Goal: Task Accomplishment & Management: Use online tool/utility

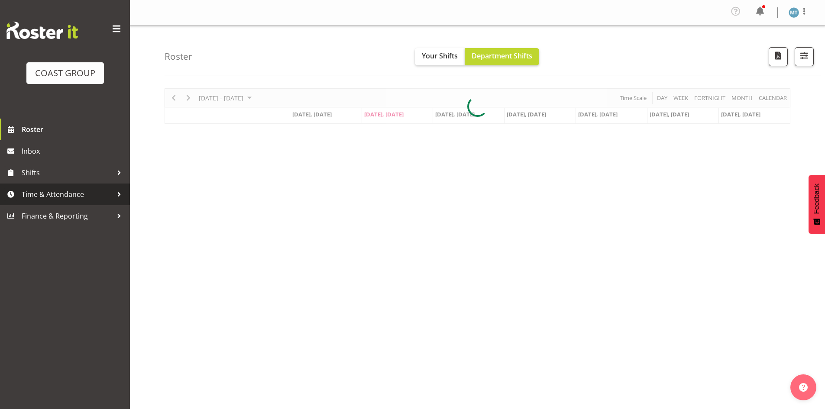
click at [109, 196] on span "Time & Attendance" at bounding box center [67, 194] width 91 height 13
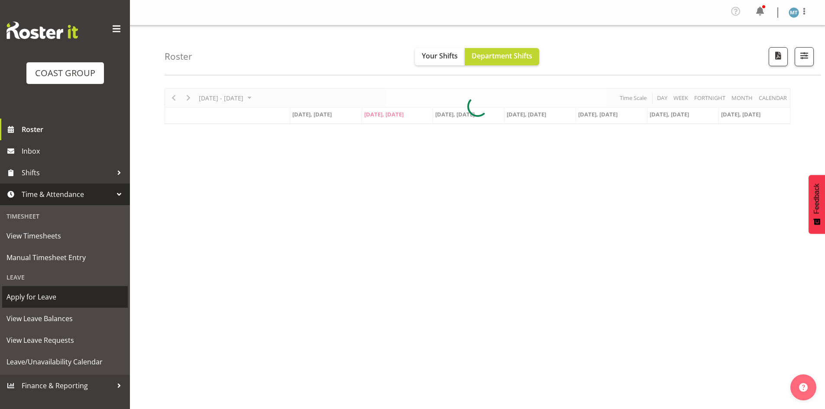
click at [52, 293] on span "Apply for Leave" at bounding box center [64, 296] width 117 height 13
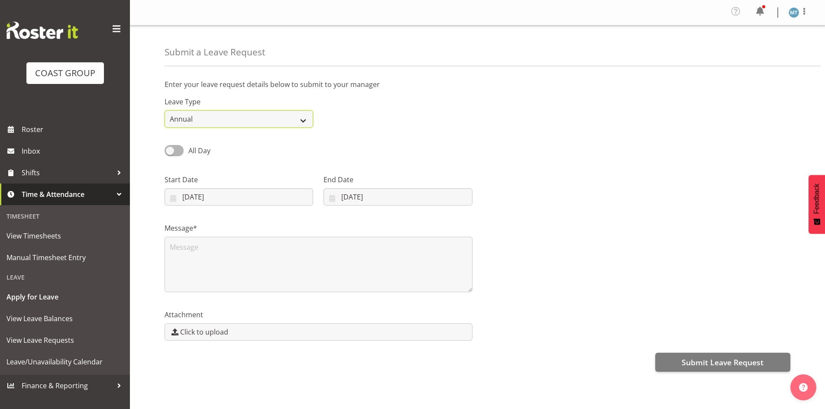
click at [248, 124] on select "Annual Sick Leave Without Pay Bereavement Domestic Violence Parental Jury Servi…" at bounding box center [238, 118] width 148 height 17
select select "Sick"
click at [164, 110] on select "Annual Sick Leave Without Pay Bereavement Domestic Violence Parental Jury Servi…" at bounding box center [238, 118] width 148 height 17
click at [174, 154] on span at bounding box center [173, 150] width 19 height 11
click at [170, 153] on input "All Day" at bounding box center [167, 151] width 6 height 6
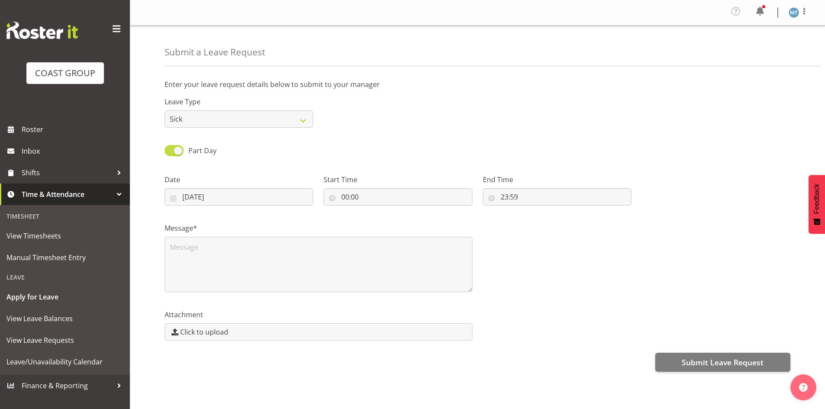
click at [176, 152] on span at bounding box center [173, 150] width 19 height 11
click at [170, 152] on input "Part Day" at bounding box center [167, 151] width 6 height 6
checkbox input "false"
select select "8"
select select "2025"
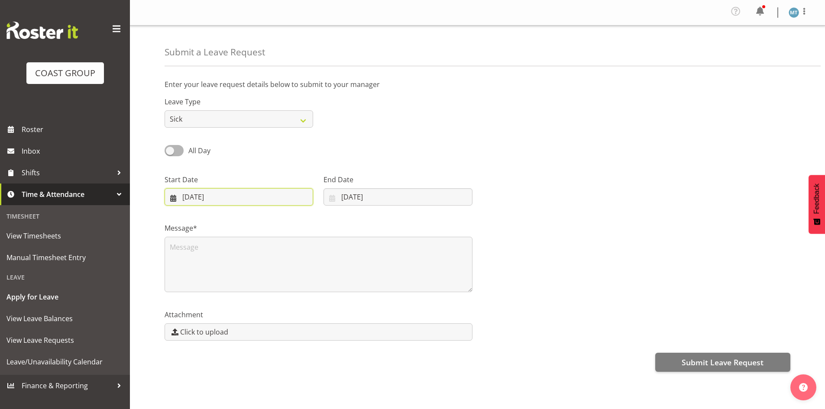
click at [180, 199] on input "09/09/2025" at bounding box center [238, 196] width 148 height 17
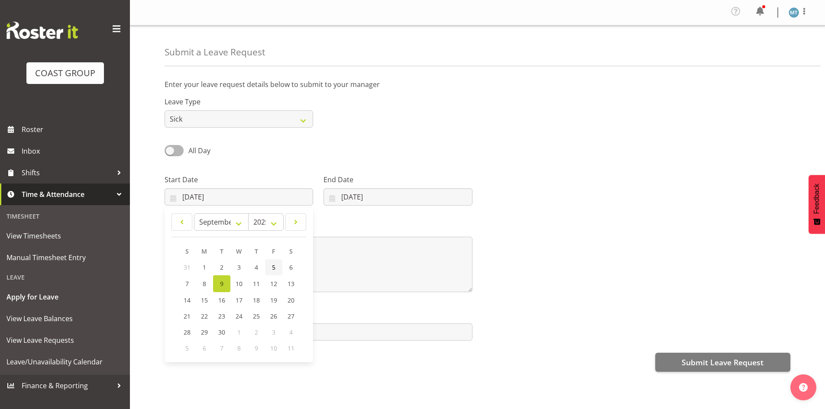
click at [268, 270] on link "5" at bounding box center [273, 267] width 17 height 16
type input "05/09/2025"
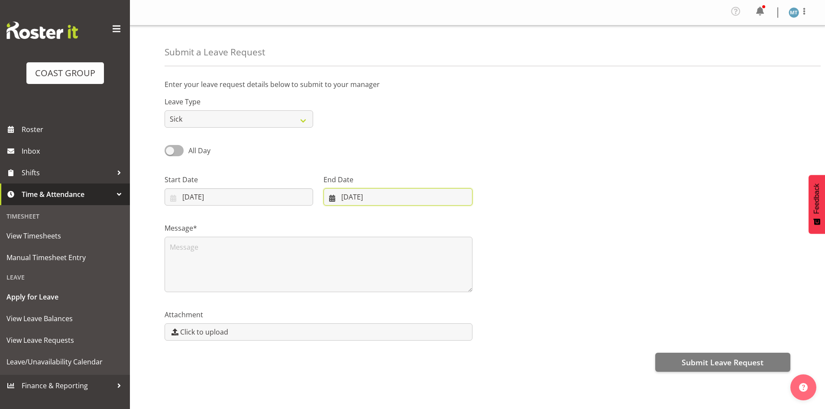
click at [343, 190] on input "09/09/2025" at bounding box center [397, 196] width 148 height 17
click at [426, 271] on span "5" at bounding box center [426, 267] width 3 height 8
type input "05/09/2025"
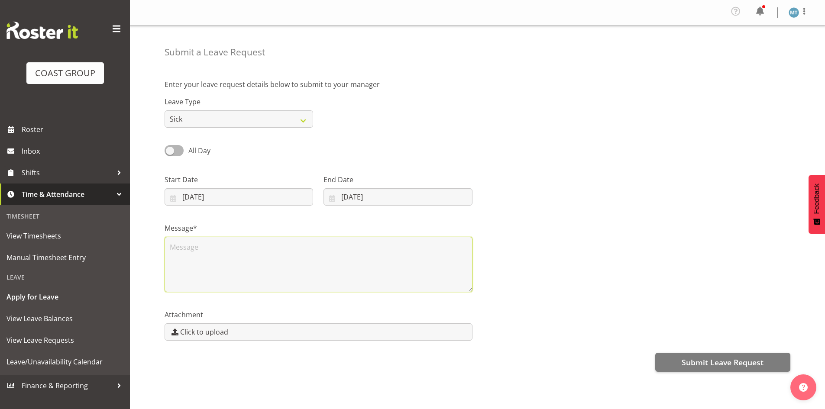
click at [274, 268] on textarea at bounding box center [318, 264] width 308 height 55
type textarea "."
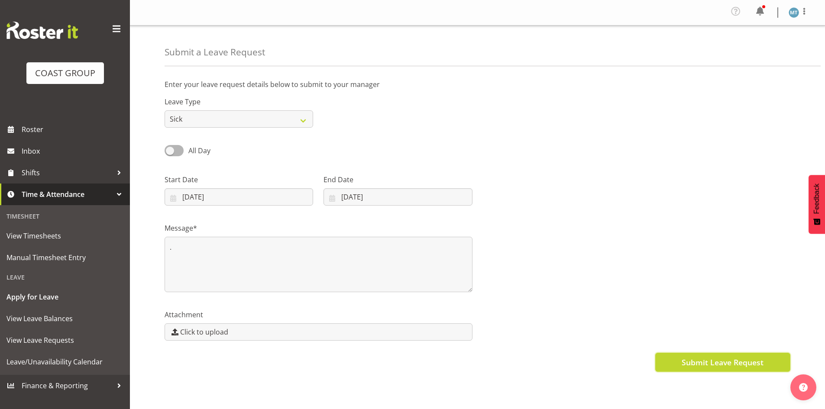
click at [696, 358] on span "Submit Leave Request" at bounding box center [722, 362] width 82 height 11
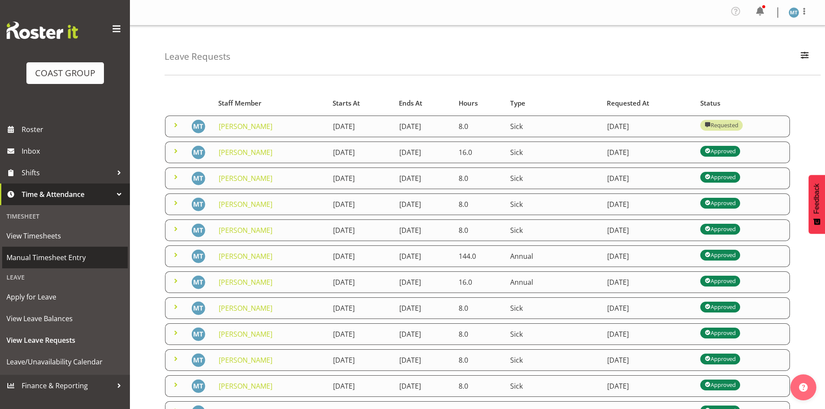
click at [46, 261] on span "Manual Timesheet Entry" at bounding box center [64, 257] width 117 height 13
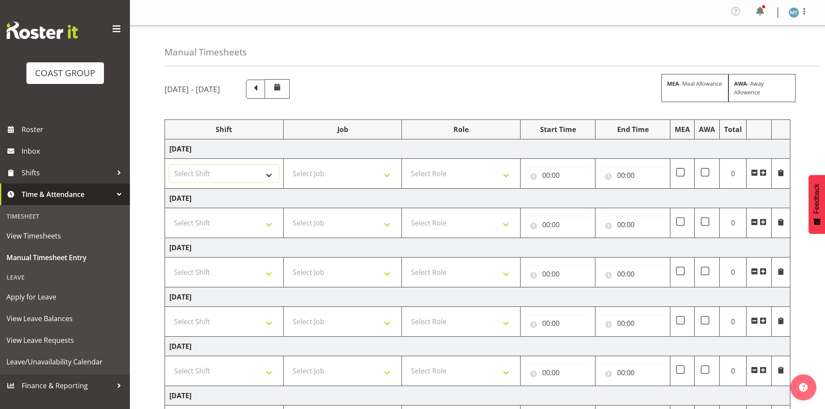
click at [259, 173] on select "Select Shift Assist Carlton EVents Assist Carlton EVents Assist Carlton Events …" at bounding box center [224, 173] width 110 height 17
select select "38155"
click at [169, 165] on select "Select Shift Assist Carlton EVents Assist Carlton EVents Assist Carlton Events …" at bounding box center [224, 173] width 110 height 17
click at [356, 175] on select "Select Job 1 Carlton Events 1 Carlton Hamilton 1 Carlton Wellington 1 EHS WAREH…" at bounding box center [343, 173] width 110 height 17
select select "69"
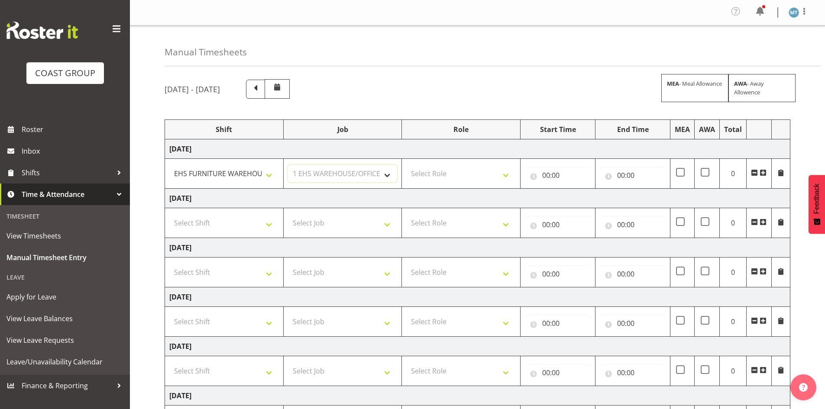
click at [288, 165] on select "Select Job 1 Carlton Events 1 Carlton Hamilton 1 Carlton Wellington 1 EHS WAREH…" at bounding box center [343, 173] width 110 height 17
click at [424, 174] on select "Select Role EHS AKL FURNITURE" at bounding box center [461, 173] width 110 height 17
select select "189"
click at [406, 165] on select "Select Role EHS AKL FURNITURE" at bounding box center [461, 173] width 110 height 17
click at [555, 170] on input "00:00" at bounding box center [558, 175] width 66 height 17
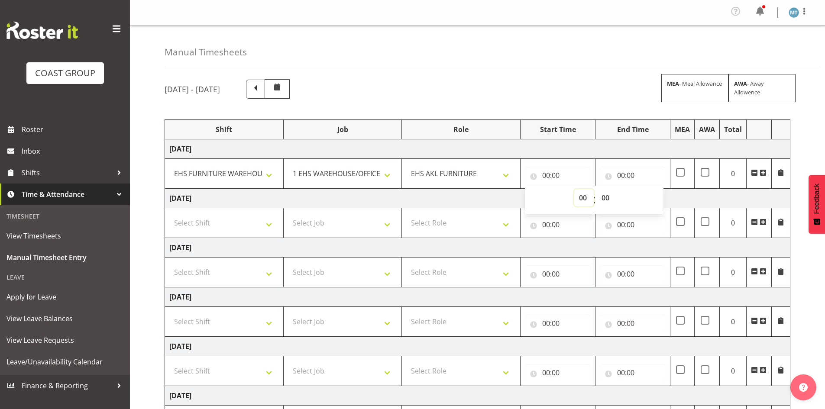
click at [580, 196] on select "00 01 02 03 04 05 06 07 08 09 10 11 12 13 14 15 16 17 18 19 20 21 22 23" at bounding box center [583, 197] width 19 height 17
select select "7"
click at [574, 189] on select "00 01 02 03 04 05 06 07 08 09 10 11 12 13 14 15 16 17 18 19 20 21 22 23" at bounding box center [583, 197] width 19 height 17
type input "07:00"
click at [603, 198] on select "00 01 02 03 04 05 06 07 08 09 10 11 12 13 14 15 16 17 18 19 20 21 22 23 24 25 2…" at bounding box center [605, 197] width 19 height 17
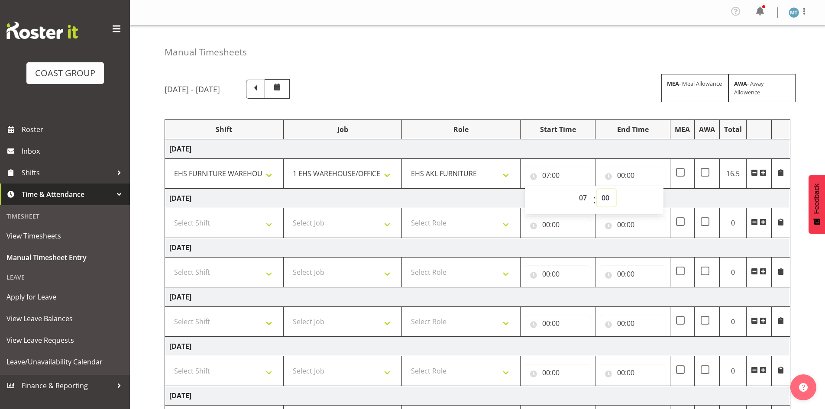
select select "30"
click at [596, 189] on select "00 01 02 03 04 05 06 07 08 09 10 11 12 13 14 15 16 17 18 19 20 21 22 23 24 25 2…" at bounding box center [605, 197] width 19 height 17
type input "07:30"
click at [619, 172] on input "00:00" at bounding box center [632, 175] width 66 height 17
click at [654, 195] on select "00 01 02 03 04 05 06 07 08 09 10 11 12 13 14 15 16 17 18 19 20 21 22 23" at bounding box center [658, 197] width 19 height 17
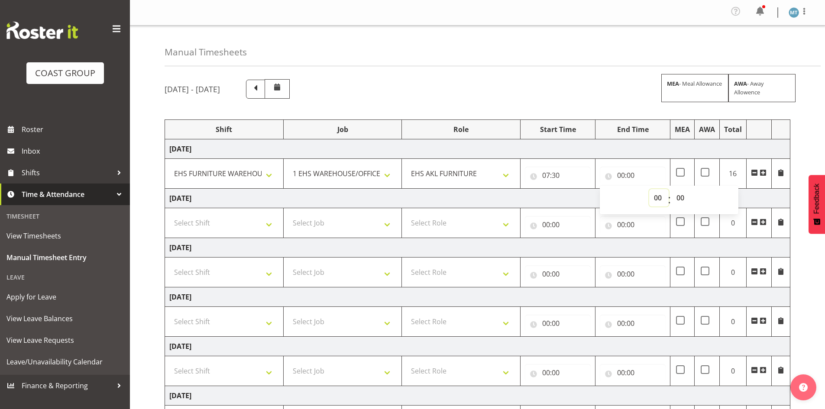
select select "16"
click at [649, 189] on select "00 01 02 03 04 05 06 07 08 09 10 11 12 13 14 15 16 17 18 19 20 21 22 23" at bounding box center [658, 197] width 19 height 17
type input "16:00"
click at [571, 196] on td "Thursday 4th September 2025" at bounding box center [477, 198] width 625 height 19
click at [255, 226] on select "Select Shift Assist Carlton EVents Assist Carlton EVents Assist Carlton Events …" at bounding box center [224, 222] width 110 height 17
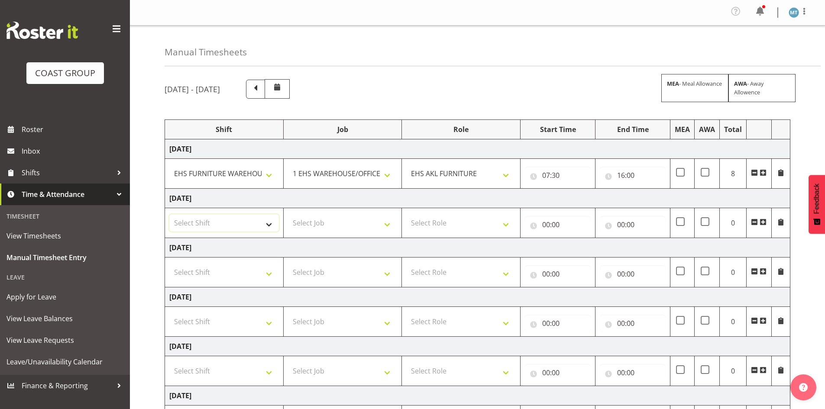
select select "38155"
click at [169, 214] on select "Select Shift Assist Carlton EVents Assist Carlton EVents Assist Carlton Events …" at bounding box center [224, 222] width 110 height 17
click at [319, 222] on select "Select Job 1 Carlton Events 1 Carlton Hamilton 1 Carlton Wellington 1 EHS WAREH…" at bounding box center [343, 222] width 110 height 17
select select "69"
click at [288, 214] on select "Select Job 1 Carlton Events 1 Carlton Hamilton 1 Carlton Wellington 1 EHS WAREH…" at bounding box center [343, 222] width 110 height 17
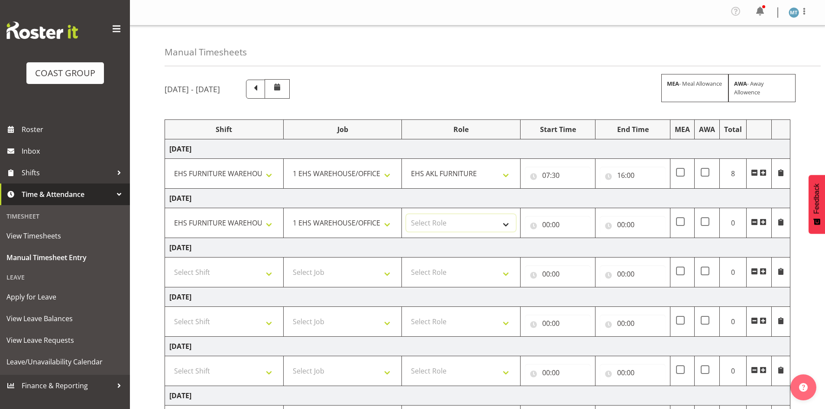
click at [430, 218] on select "Select Role EHS AKL FURNITURE" at bounding box center [461, 222] width 110 height 17
select select "189"
click at [406, 214] on select "Select Role EHS AKL FURNITURE" at bounding box center [461, 222] width 110 height 17
click at [548, 222] on input "00:00" at bounding box center [558, 224] width 66 height 17
click at [582, 246] on select "00 01 02 03 04 05 06 07 08 09 10 11 12 13 14 15 16 17 18 19 20 21 22 23" at bounding box center [583, 246] width 19 height 17
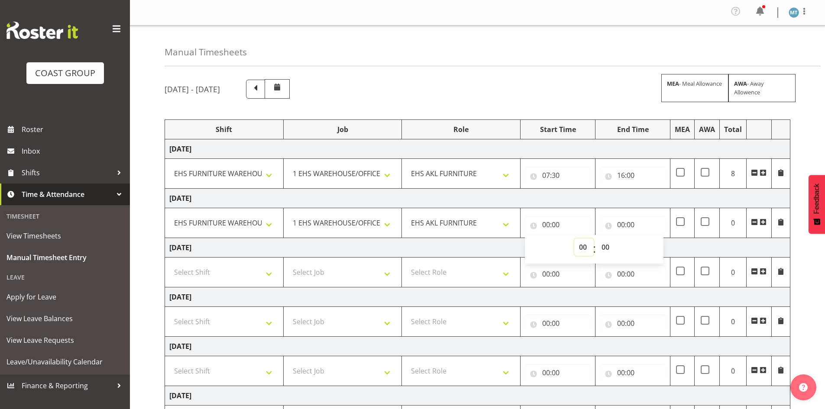
select select "7"
click at [574, 238] on select "00 01 02 03 04 05 06 07 08 09 10 11 12 13 14 15 16 17 18 19 20 21 22 23" at bounding box center [583, 246] width 19 height 17
type input "07:00"
click at [608, 248] on select "00 01 02 03 04 05 06 07 08 09 10 11 12 13 14 15 16 17 18 19 20 21 22 23 24 25 2…" at bounding box center [605, 246] width 19 height 17
select select "30"
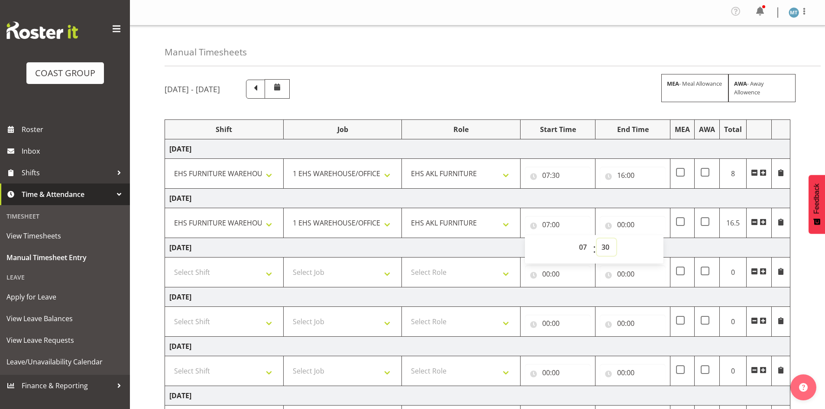
click at [596, 238] on select "00 01 02 03 04 05 06 07 08 09 10 11 12 13 14 15 16 17 18 19 20 21 22 23 24 25 2…" at bounding box center [605, 246] width 19 height 17
type input "07:30"
click at [622, 222] on input "00:00" at bounding box center [632, 224] width 66 height 17
click at [663, 247] on select "00 01 02 03 04 05 06 07 08 09 10 11 12 13 14 15 16 17 18 19 20 21 22 23" at bounding box center [658, 246] width 19 height 17
select select "16"
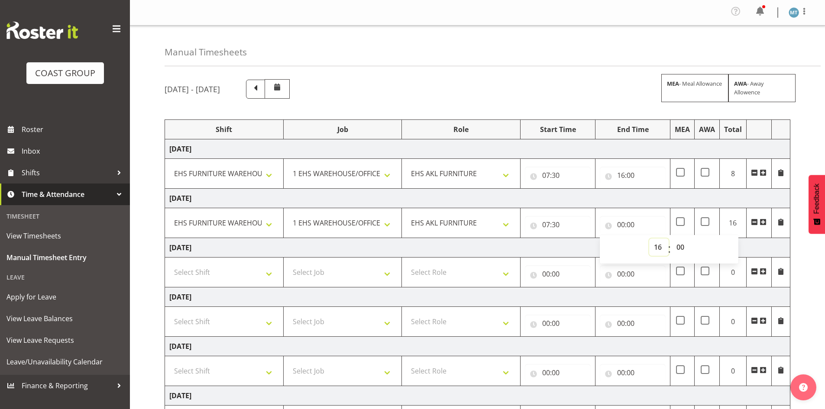
click at [649, 238] on select "00 01 02 03 04 05 06 07 08 09 10 11 12 13 14 15 16 17 18 19 20 21 22 23" at bounding box center [658, 246] width 19 height 17
type input "16:00"
click at [592, 246] on td "Friday 5th September 2025" at bounding box center [477, 247] width 625 height 19
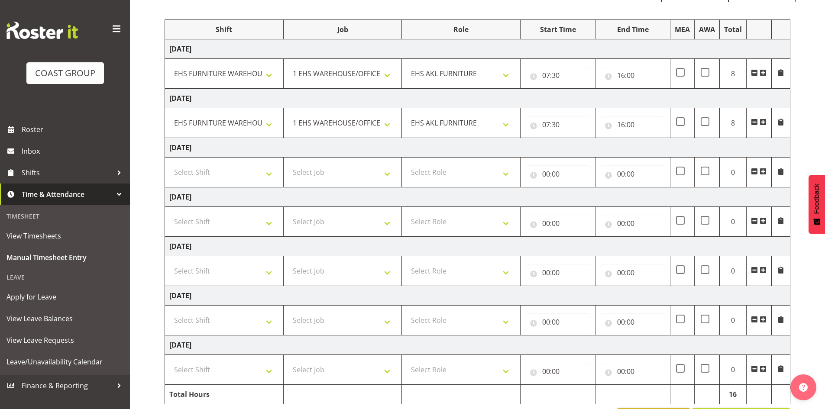
scroll to position [130, 0]
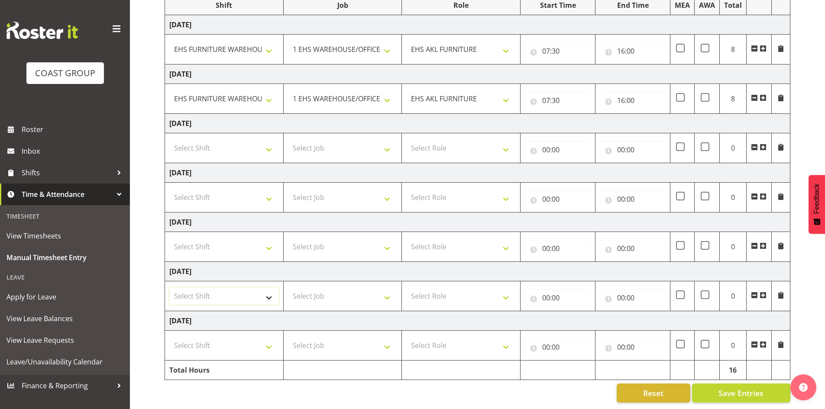
click at [241, 290] on select "Select Shift Assist Carlton EVents Assist Carlton EVents Assist Carlton Events …" at bounding box center [224, 295] width 110 height 17
select select "38155"
click at [169, 287] on select "Select Shift Assist Carlton EVents Assist Carlton EVents Assist Carlton Events …" at bounding box center [224, 295] width 110 height 17
click at [309, 290] on select "Select Job 1 Carlton Events 1 Carlton Hamilton 1 Carlton Wellington 1 EHS WAREH…" at bounding box center [343, 295] width 110 height 17
select select "69"
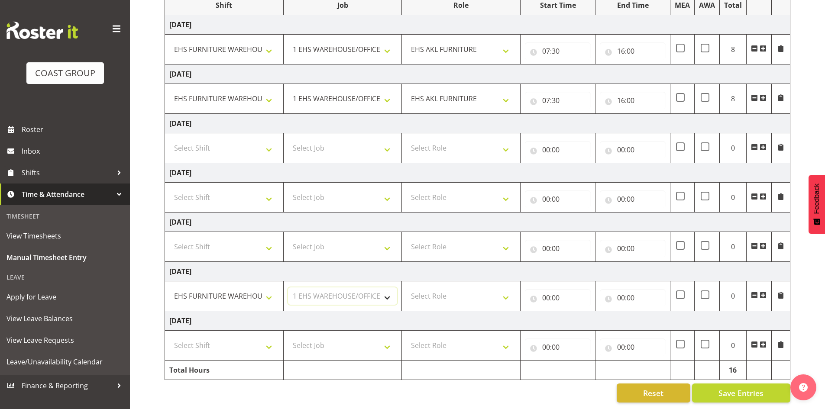
click at [288, 287] on select "Select Job 1 Carlton Events 1 Carlton Hamilton 1 Carlton Wellington 1 EHS WAREH…" at bounding box center [343, 295] width 110 height 17
click at [434, 293] on select "Select Role EHS AKL FURNITURE" at bounding box center [461, 295] width 110 height 17
select select "189"
click at [406, 287] on select "Select Role EHS AKL FURNITURE" at bounding box center [461, 295] width 110 height 17
click at [548, 289] on input "00:00" at bounding box center [558, 297] width 66 height 17
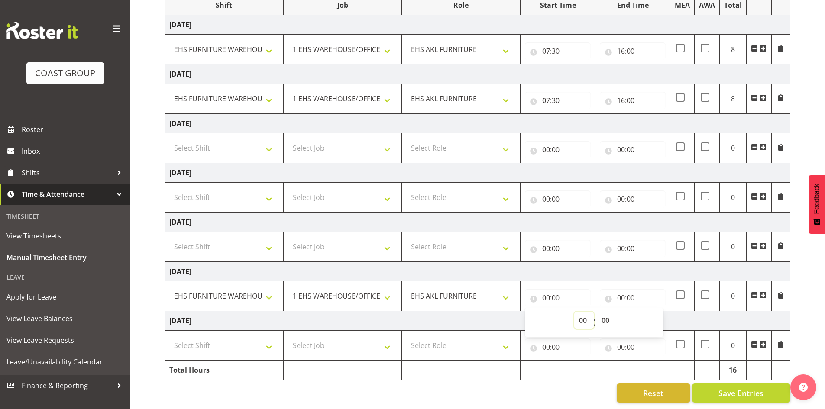
click at [579, 315] on select "00 01 02 03 04 05 06 07 08 09 10 11 12 13 14 15 16 17 18 19 20 21 22 23" at bounding box center [583, 320] width 19 height 17
select select "7"
click at [574, 312] on select "00 01 02 03 04 05 06 07 08 09 10 11 12 13 14 15 16 17 18 19 20 21 22 23" at bounding box center [583, 320] width 19 height 17
type input "07:00"
click at [603, 313] on select "00 01 02 03 04 05 06 07 08 09 10 11 12 13 14 15 16 17 18 19 20 21 22 23 24 25 2…" at bounding box center [605, 320] width 19 height 17
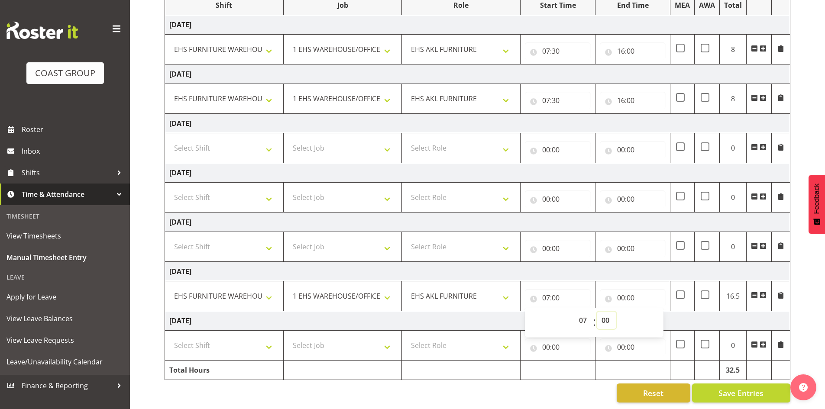
select select "30"
click at [596, 312] on select "00 01 02 03 04 05 06 07 08 09 10 11 12 13 14 15 16 17 18 19 20 21 22 23 24 25 2…" at bounding box center [605, 320] width 19 height 17
type input "07:30"
click at [625, 292] on input "00:00" at bounding box center [632, 297] width 66 height 17
click at [654, 317] on select "00 01 02 03 04 05 06 07 08 09 10 11 12 13 14 15 16 17 18 19 20 21 22 23" at bounding box center [658, 320] width 19 height 17
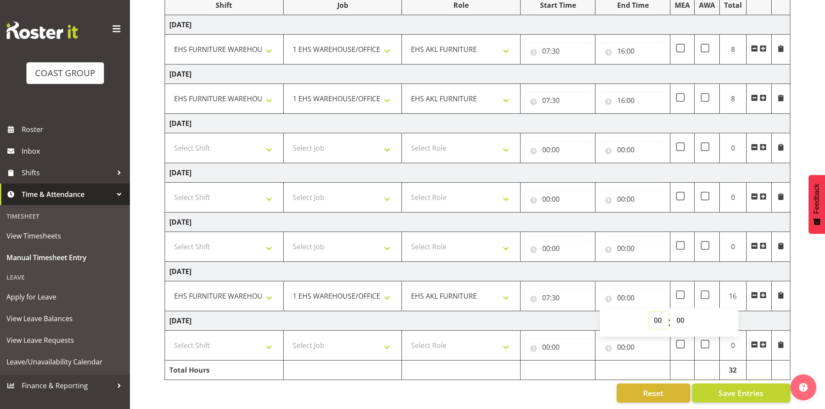
select select "17"
click at [649, 312] on select "00 01 02 03 04 05 06 07 08 09 10 11 12 13 14 15 16 17 18 19 20 21 22 23" at bounding box center [658, 320] width 19 height 17
type input "17:00"
click at [577, 311] on td "Tuesday 9th September 2025" at bounding box center [477, 320] width 625 height 19
click at [251, 343] on select "Select Shift Assist Carlton EVents Assist Carlton EVents Assist Carlton Events …" at bounding box center [224, 345] width 110 height 17
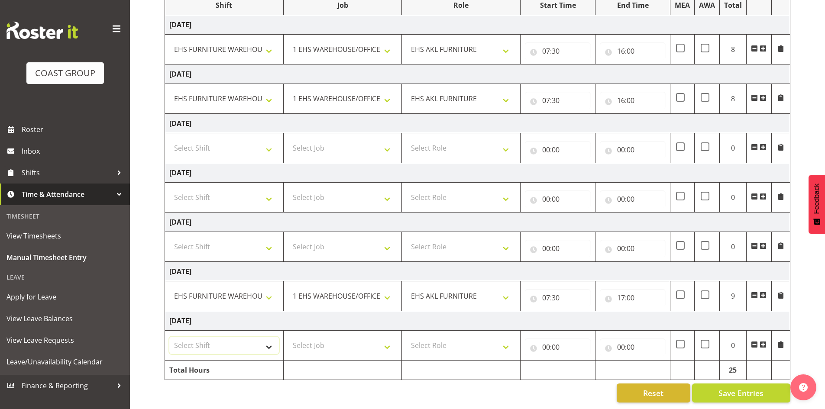
select select "38155"
click at [169, 337] on select "Select Shift Assist Carlton EVents Assist Carlton EVents Assist Carlton Events …" at bounding box center [224, 345] width 110 height 17
click at [296, 340] on select "Select Job 1 Carlton Events 1 Carlton Hamilton 1 Carlton Wellington 1 EHS WAREH…" at bounding box center [343, 345] width 110 height 17
select select "69"
click at [288, 337] on select "Select Job 1 Carlton Events 1 Carlton Hamilton 1 Carlton Wellington 1 EHS WAREH…" at bounding box center [343, 345] width 110 height 17
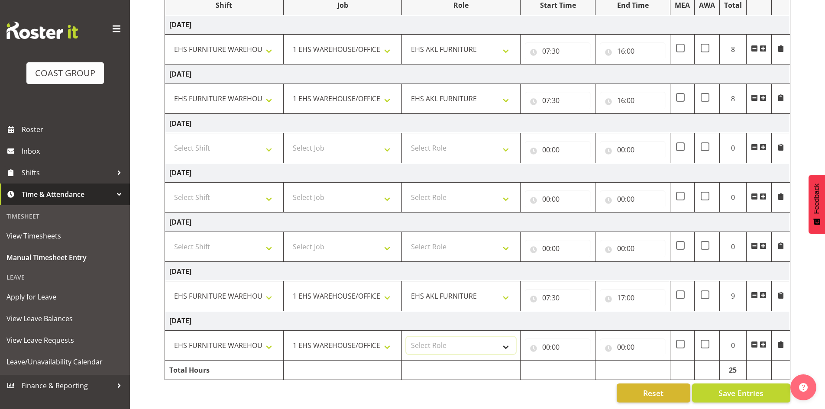
click at [470, 341] on select "Select Role EHS AKL FURNITURE" at bounding box center [461, 345] width 110 height 17
select select "189"
click at [406, 337] on select "Select Role EHS AKL FURNITURE" at bounding box center [461, 345] width 110 height 17
click at [545, 339] on input "00:00" at bounding box center [558, 346] width 66 height 17
click at [586, 361] on select "00 01 02 03 04 05 06 07 08 09 10 11 12 13 14 15 16 17 18 19 20 21 22 23" at bounding box center [583, 369] width 19 height 17
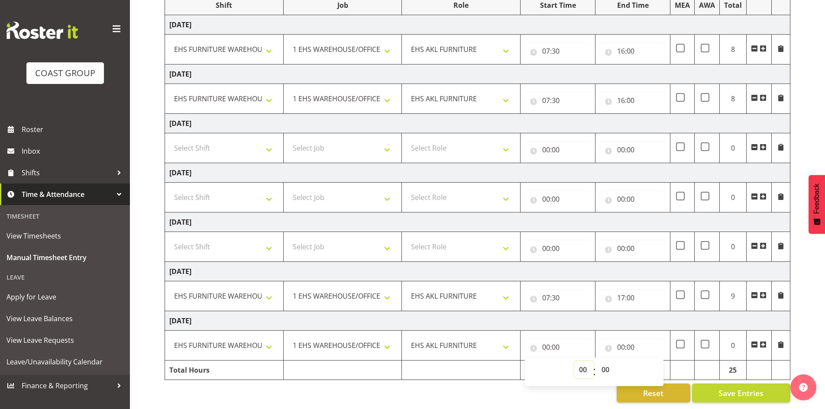
select select "7"
click at [574, 361] on select "00 01 02 03 04 05 06 07 08 09 10 11 12 13 14 15 16 17 18 19 20 21 22 23" at bounding box center [583, 369] width 19 height 17
type input "07:00"
click at [606, 363] on select "00 01 02 03 04 05 06 07 08 09 10 11 12 13 14 15 16 17 18 19 20 21 22 23 24 25 2…" at bounding box center [605, 369] width 19 height 17
select select "30"
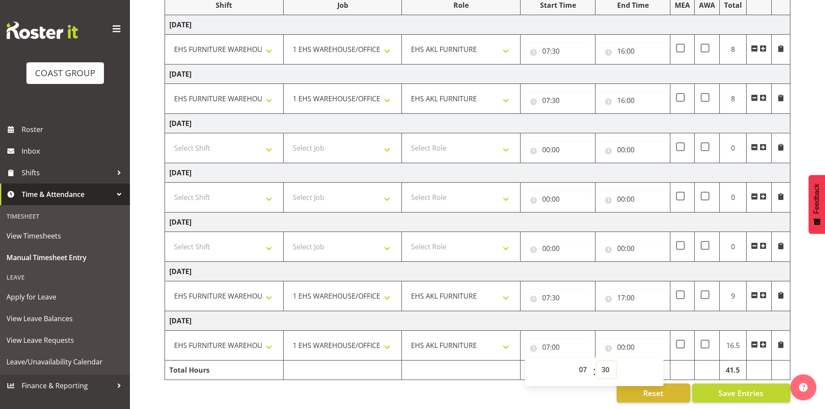
click at [596, 361] on select "00 01 02 03 04 05 06 07 08 09 10 11 12 13 14 15 16 17 18 19 20 21 22 23 24 25 2…" at bounding box center [605, 369] width 19 height 17
type input "07:30"
click at [622, 338] on input "00:00" at bounding box center [632, 346] width 66 height 17
click at [655, 364] on select "00 01 02 03 04 05 06 07 08 09 10 11 12 13 14 15 16 17 18 19 20 21 22 23" at bounding box center [658, 369] width 19 height 17
select select "16"
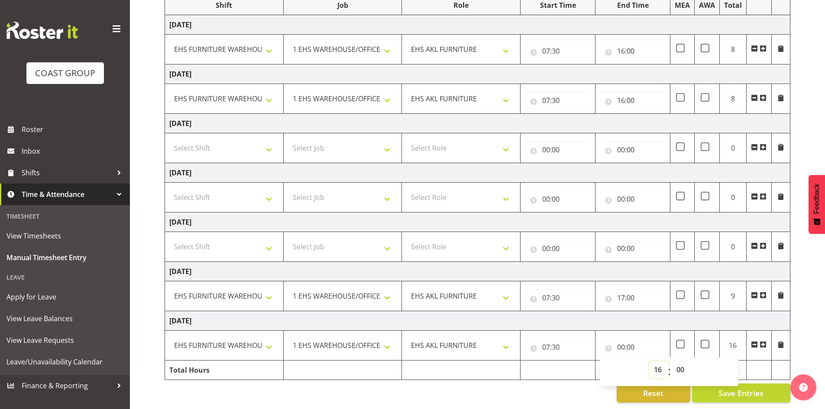
click at [649, 361] on select "00 01 02 03 04 05 06 07 08 09 10 11 12 13 14 15 16 17 18 19 20 21 22 23" at bounding box center [658, 369] width 19 height 17
type input "16:00"
click at [761, 341] on span at bounding box center [762, 344] width 7 height 7
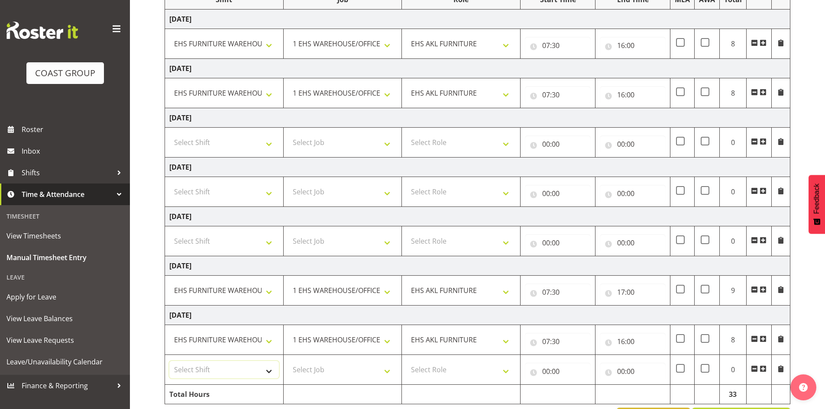
click at [204, 373] on select "Select Shift Assist Carlton EVents Assist Carlton EVents Assist Carlton Events …" at bounding box center [224, 369] width 110 height 17
select select "38155"
click at [169, 361] on select "Select Shift Assist Carlton EVents Assist Carlton EVents Assist Carlton Events …" at bounding box center [224, 369] width 110 height 17
click at [296, 367] on select "Select Job 1 Carlton Events 1 Carlton Hamilton 1 Carlton Wellington 1 EHS WAREH…" at bounding box center [343, 369] width 110 height 17
select select "69"
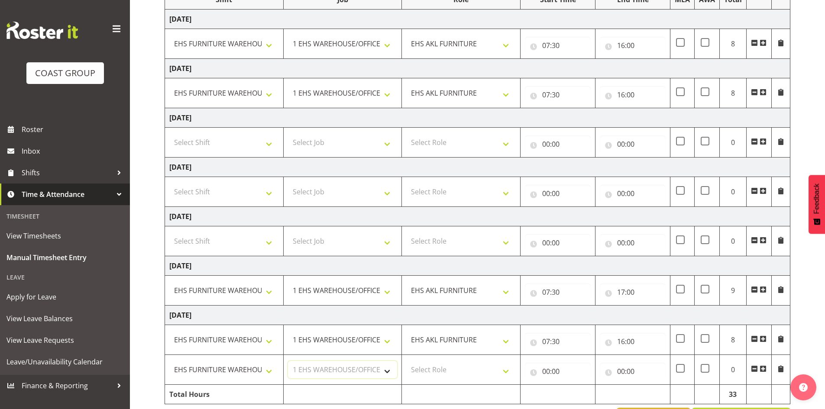
click at [288, 361] on select "Select Job 1 Carlton Events 1 Carlton Hamilton 1 Carlton Wellington 1 EHS WAREH…" at bounding box center [343, 369] width 110 height 17
click at [436, 361] on td "Select Role EHS AKL FURNITURE" at bounding box center [461, 370] width 119 height 30
click at [431, 369] on select "Select Role EHS AKL FURNITURE" at bounding box center [461, 369] width 110 height 17
select select "189"
click at [406, 361] on select "Select Role EHS AKL FURNITURE" at bounding box center [461, 369] width 110 height 17
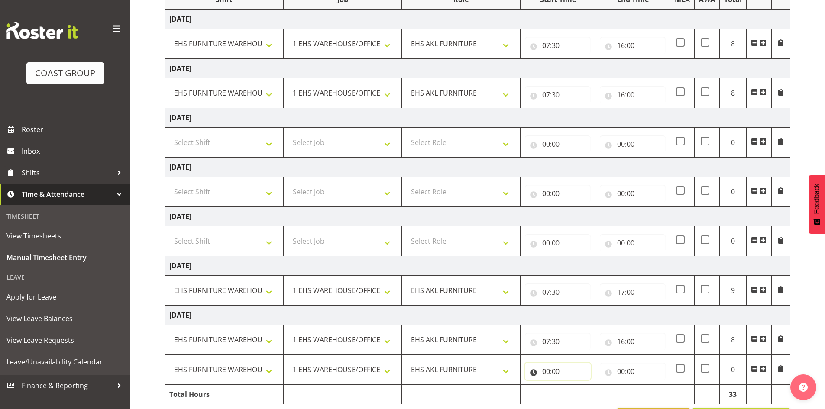
click at [552, 372] on input "00:00" at bounding box center [558, 371] width 66 height 17
click at [579, 393] on select "00 01 02 03 04 05 06 07 08 09 10 11 12 13 14 15 16 17 18 19 20 21 22 23" at bounding box center [583, 393] width 19 height 17
click at [619, 342] on input "16:00" at bounding box center [632, 341] width 66 height 17
click at [655, 362] on select "00 01 02 03 04 05 06 07 08 09 10 11 12 13 14 15 16 17 18 19 20 21 22 23" at bounding box center [658, 363] width 19 height 17
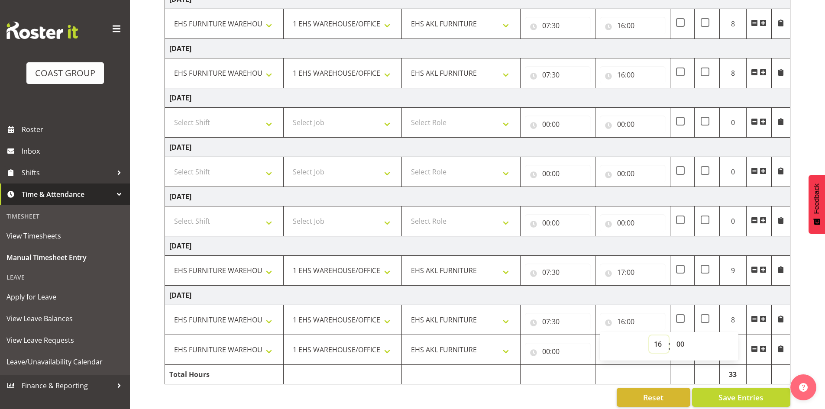
scroll to position [161, 0]
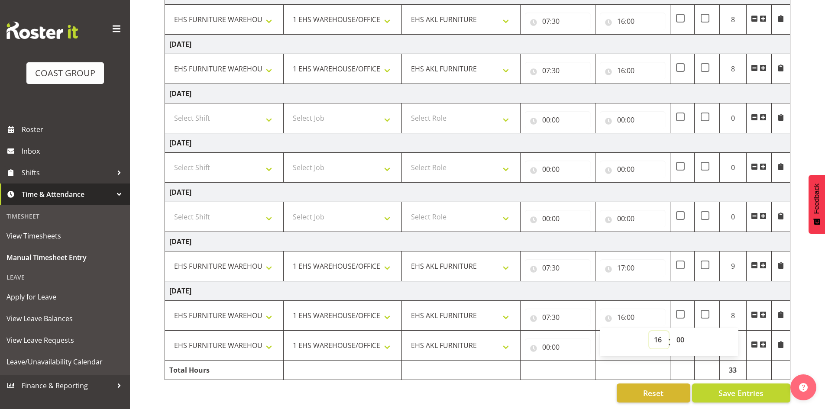
click at [660, 335] on select "00 01 02 03 04 05 06 07 08 09 10 11 12 13 14 15 16 17 18 19 20 21 22 23" at bounding box center [658, 339] width 19 height 17
select select "23"
click at [649, 331] on select "00 01 02 03 04 05 06 07 08 09 10 11 12 13 14 15 16 17 18 19 20 21 22 23" at bounding box center [658, 339] width 19 height 17
type input "23:00"
click at [754, 341] on span at bounding box center [754, 344] width 7 height 7
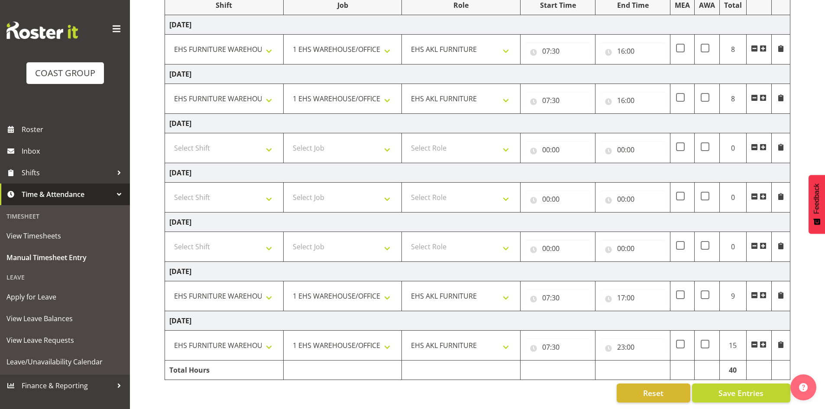
scroll to position [131, 0]
click at [681, 340] on span at bounding box center [680, 344] width 9 height 9
click at [681, 342] on input "checkbox" at bounding box center [679, 345] width 6 height 6
checkbox input "true"
click at [715, 384] on button "Save Entries" at bounding box center [741, 393] width 98 height 19
